Goal: Contribute content: Add original content to the website for others to see

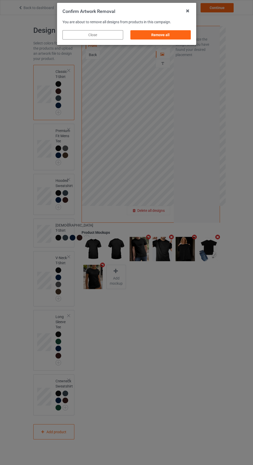
click at [168, 36] on div "Remove all" at bounding box center [160, 34] width 61 height 9
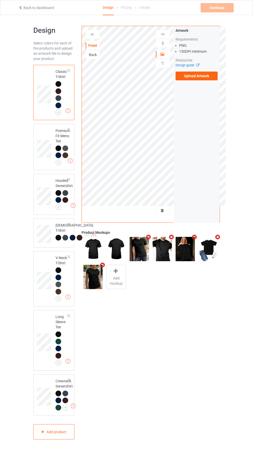
click at [206, 76] on label "Upload Artwork" at bounding box center [197, 76] width 42 height 9
click at [0, 0] on input "Upload Artwork" at bounding box center [0, 0] width 0 height 0
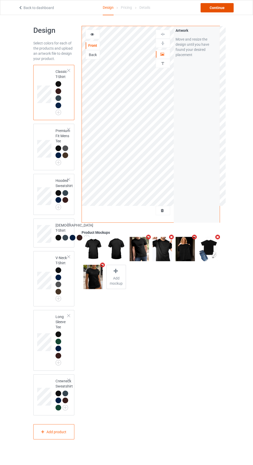
click at [222, 8] on div "Continue" at bounding box center [217, 7] width 33 height 9
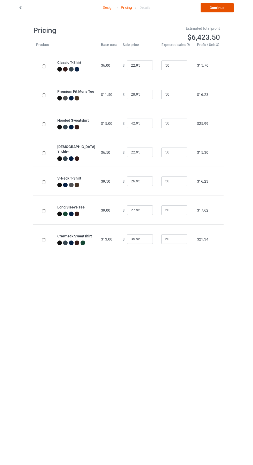
click at [226, 9] on link "Continue" at bounding box center [217, 7] width 33 height 9
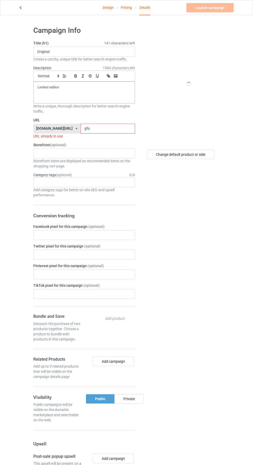
click at [91, 129] on input "gfo" at bounding box center [108, 129] width 55 height 10
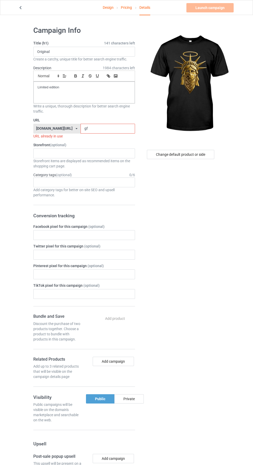
type input "g"
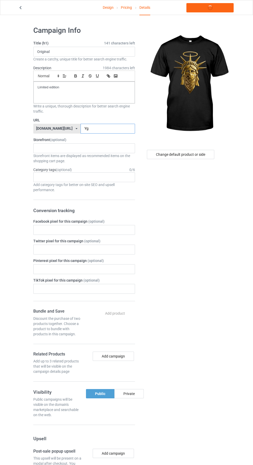
type input "Ygd"
click at [222, 7] on link "Launch campaign" at bounding box center [210, 7] width 47 height 9
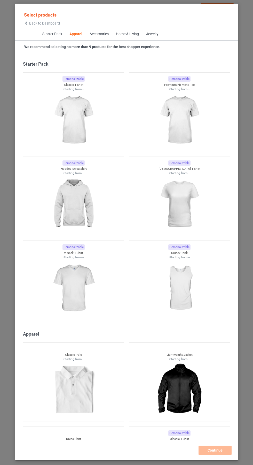
scroll to position [277, 0]
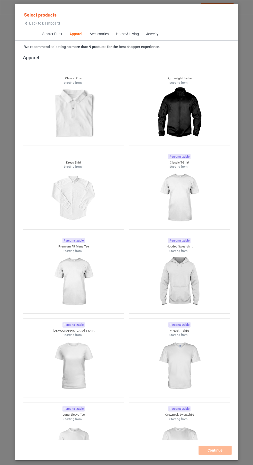
click at [26, 23] on icon at bounding box center [26, 23] width 4 height 4
